Goal: Find specific page/section

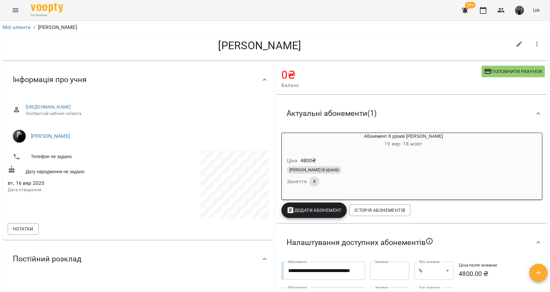
click at [229, 45] on h4 "[PERSON_NAME]" at bounding box center [260, 45] width 504 height 13
click at [290, 45] on h4 "[PERSON_NAME]" at bounding box center [260, 45] width 504 height 13
click at [220, 47] on h4 "[PERSON_NAME]" at bounding box center [260, 45] width 504 height 13
